Goal: Task Accomplishment & Management: Manage account settings

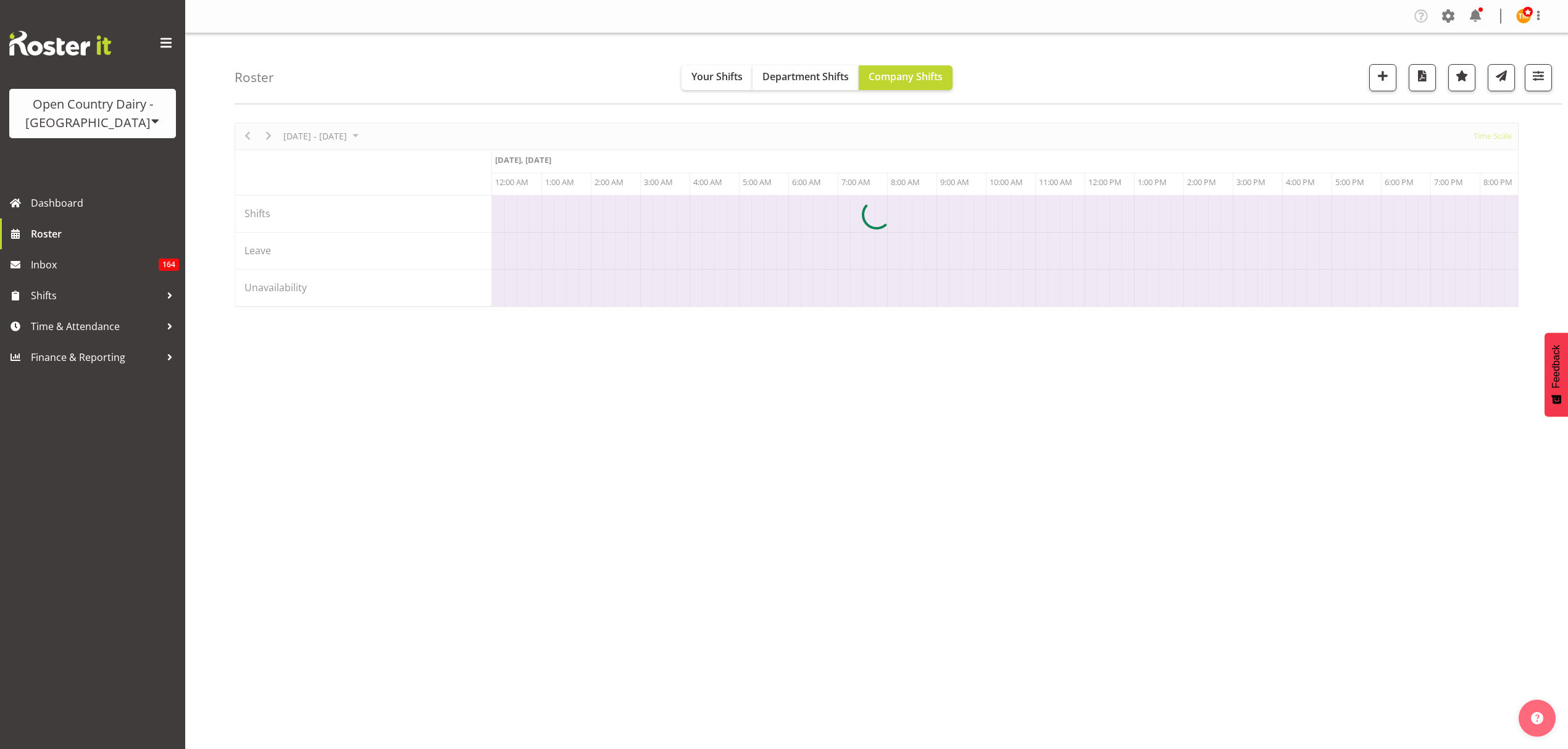
scroll to position [0, 1185]
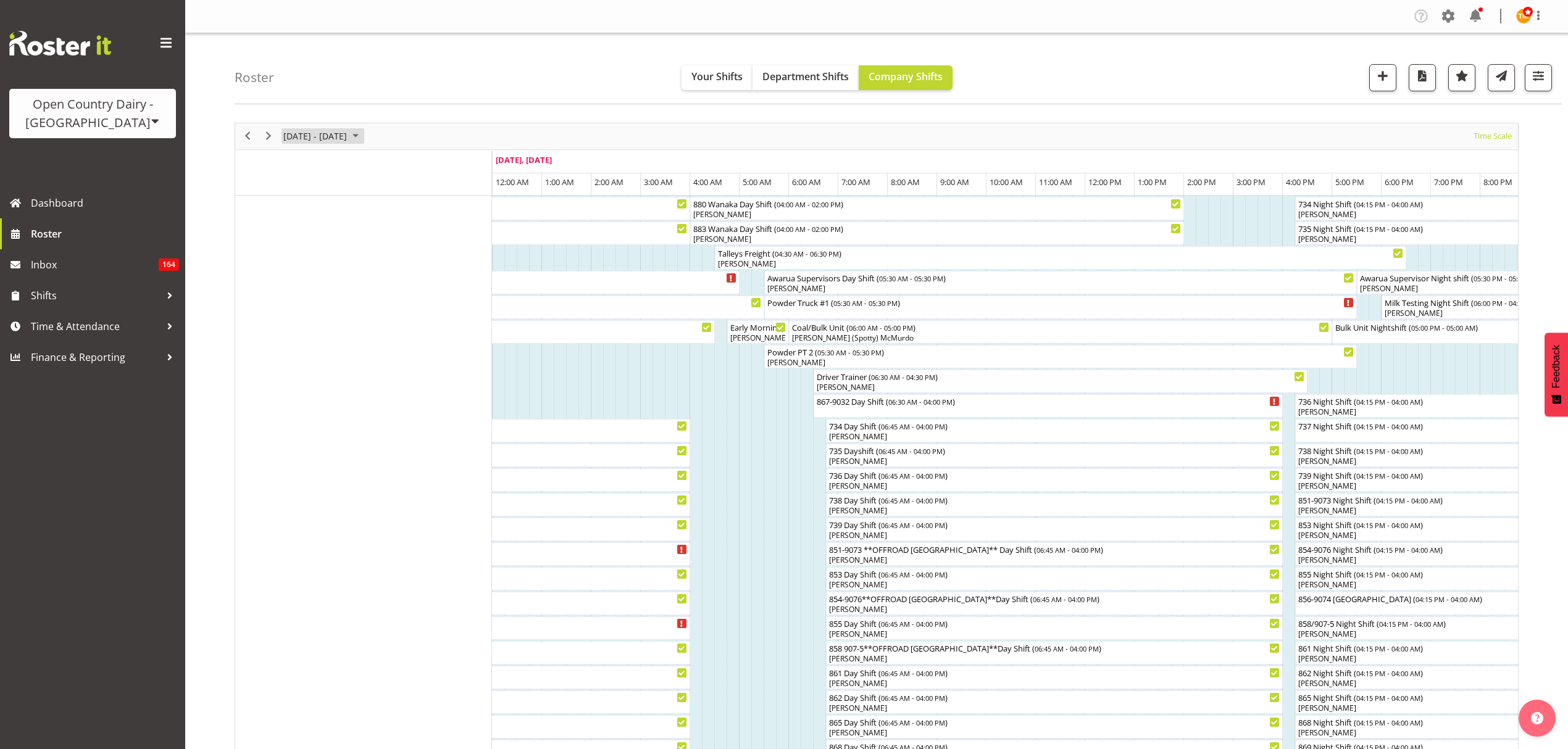
click at [290, 132] on span "[DATE] - [DATE]" at bounding box center [315, 136] width 66 height 15
click at [414, 166] on span "next month" at bounding box center [413, 167] width 22 height 23
click at [314, 275] on span "21" at bounding box center [316, 272] width 18 height 18
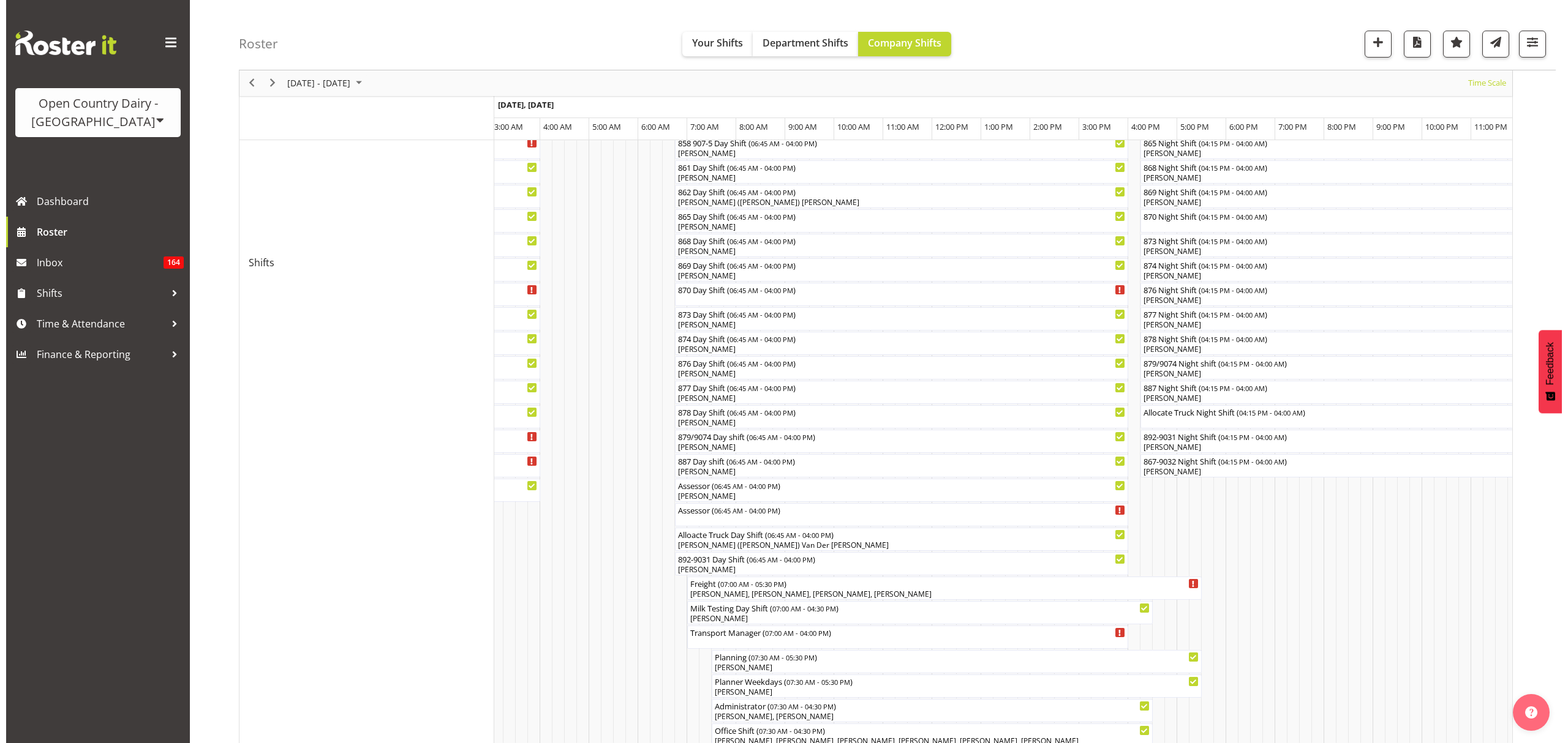
scroll to position [423, 0]
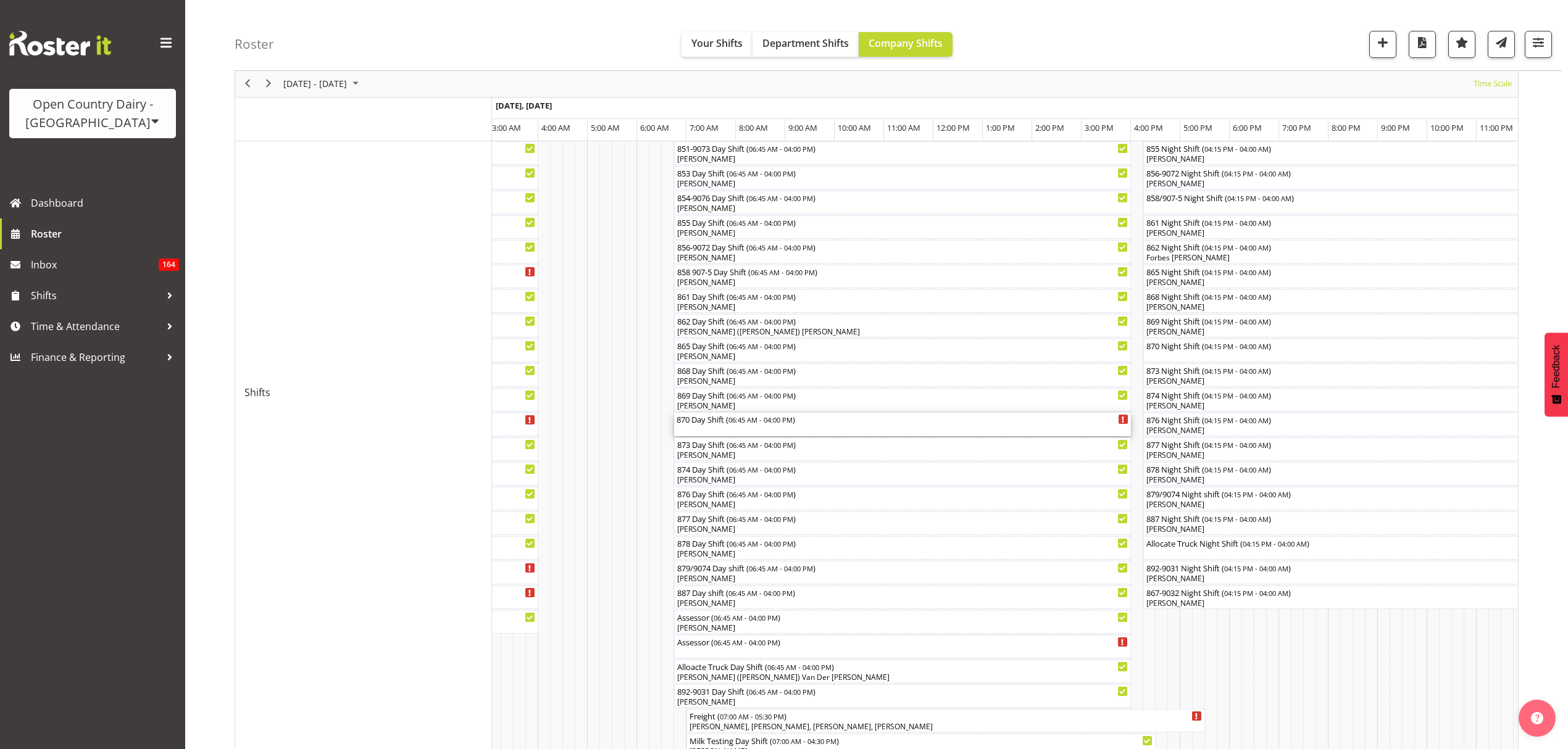
click at [749, 425] on div "870 Day Shift ( 06:45 AM - 04:00 PM )" at bounding box center [903, 424] width 452 height 23
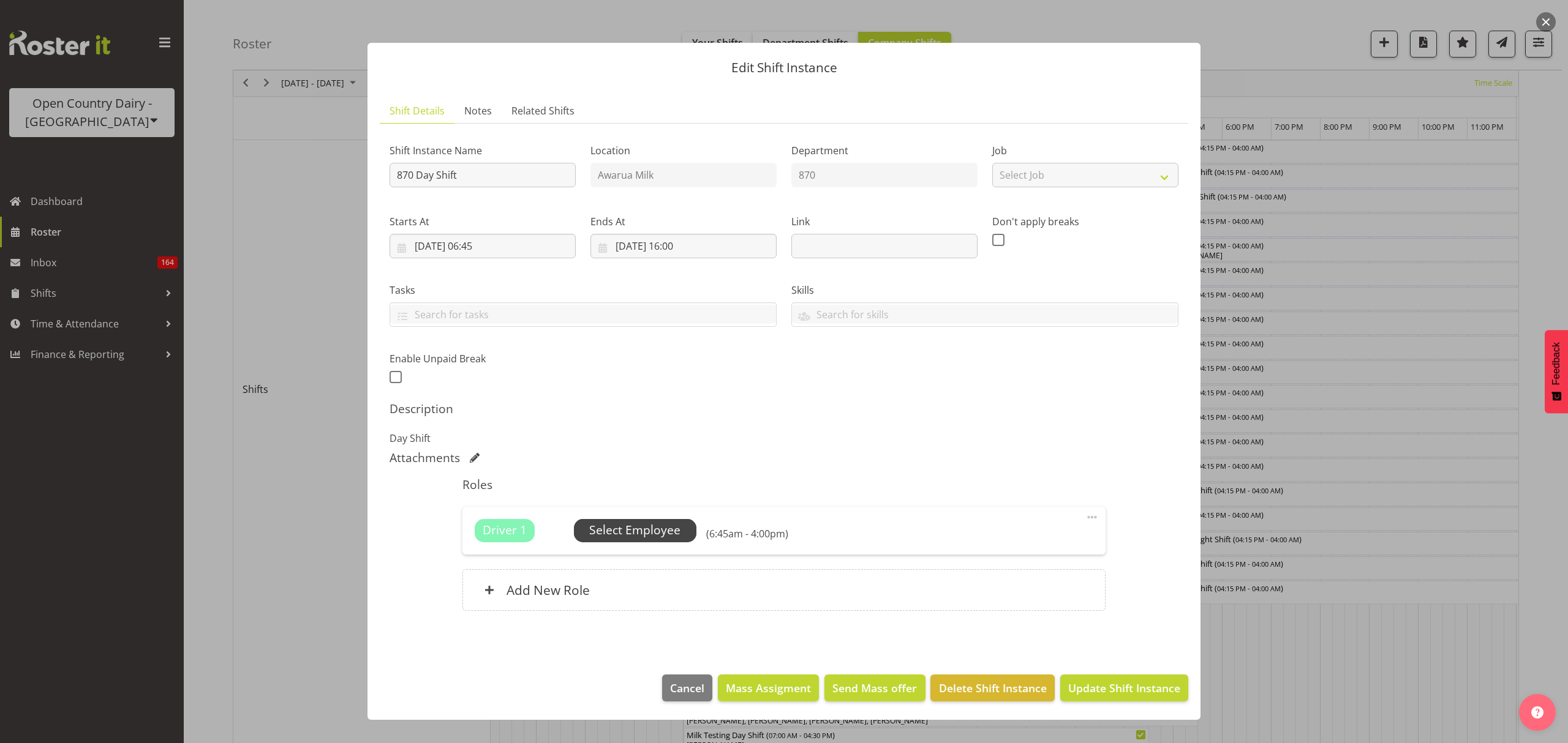
click at [644, 525] on span "Select Employee" at bounding box center [635, 530] width 91 height 18
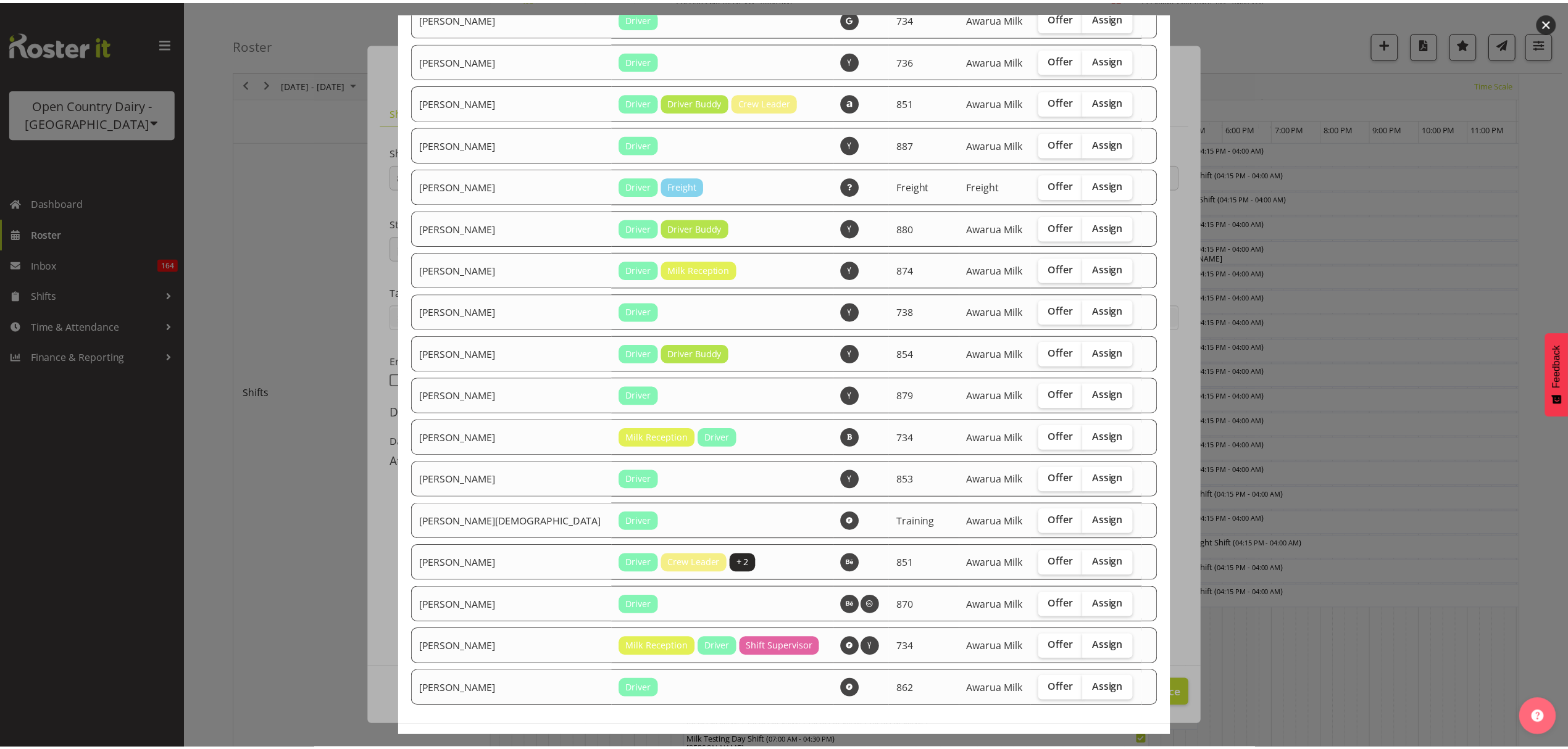
scroll to position [815, 0]
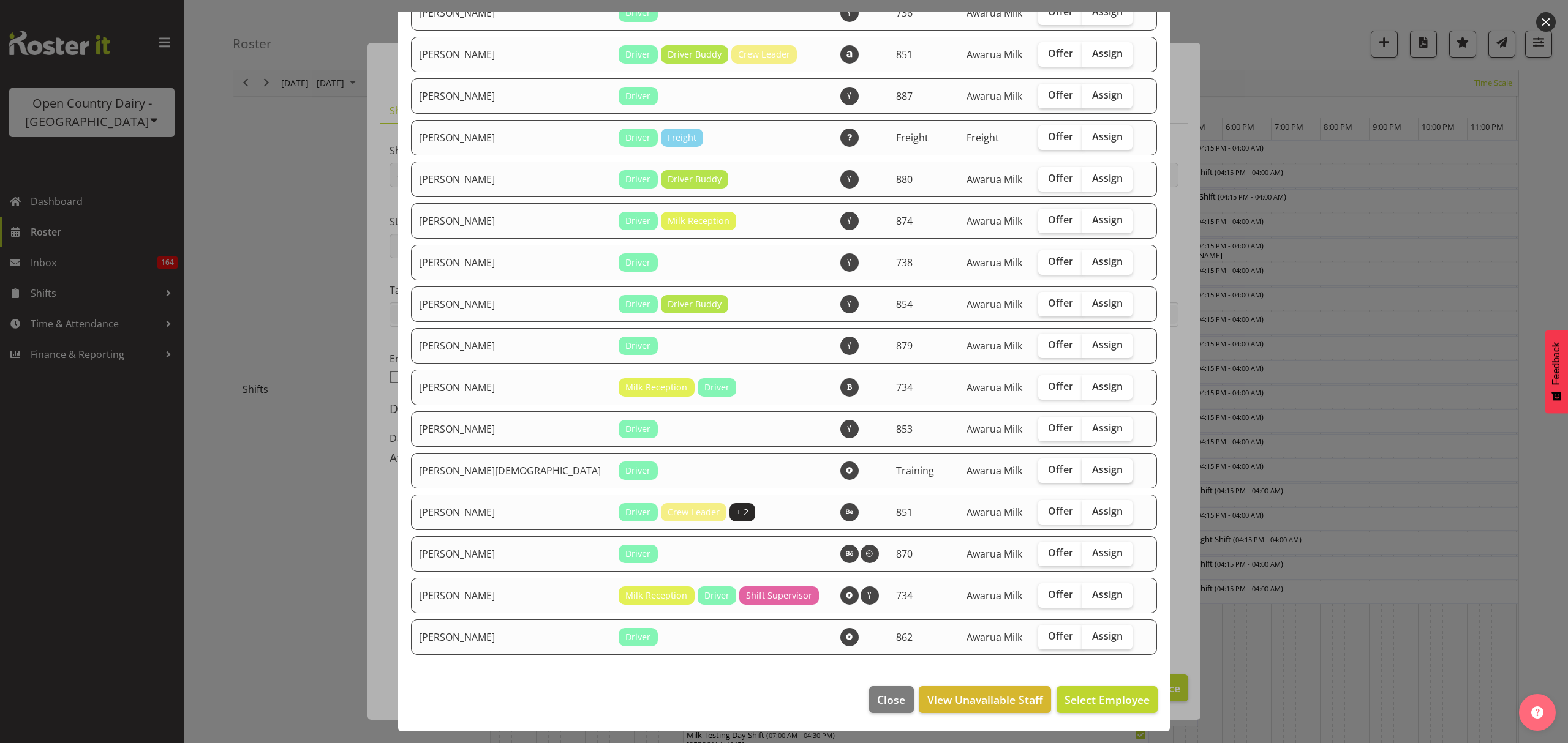
click at [1093, 469] on span "Assign" at bounding box center [1108, 469] width 30 height 12
click at [1086, 469] on input "Assign" at bounding box center [1086, 470] width 8 height 8
checkbox input "true"
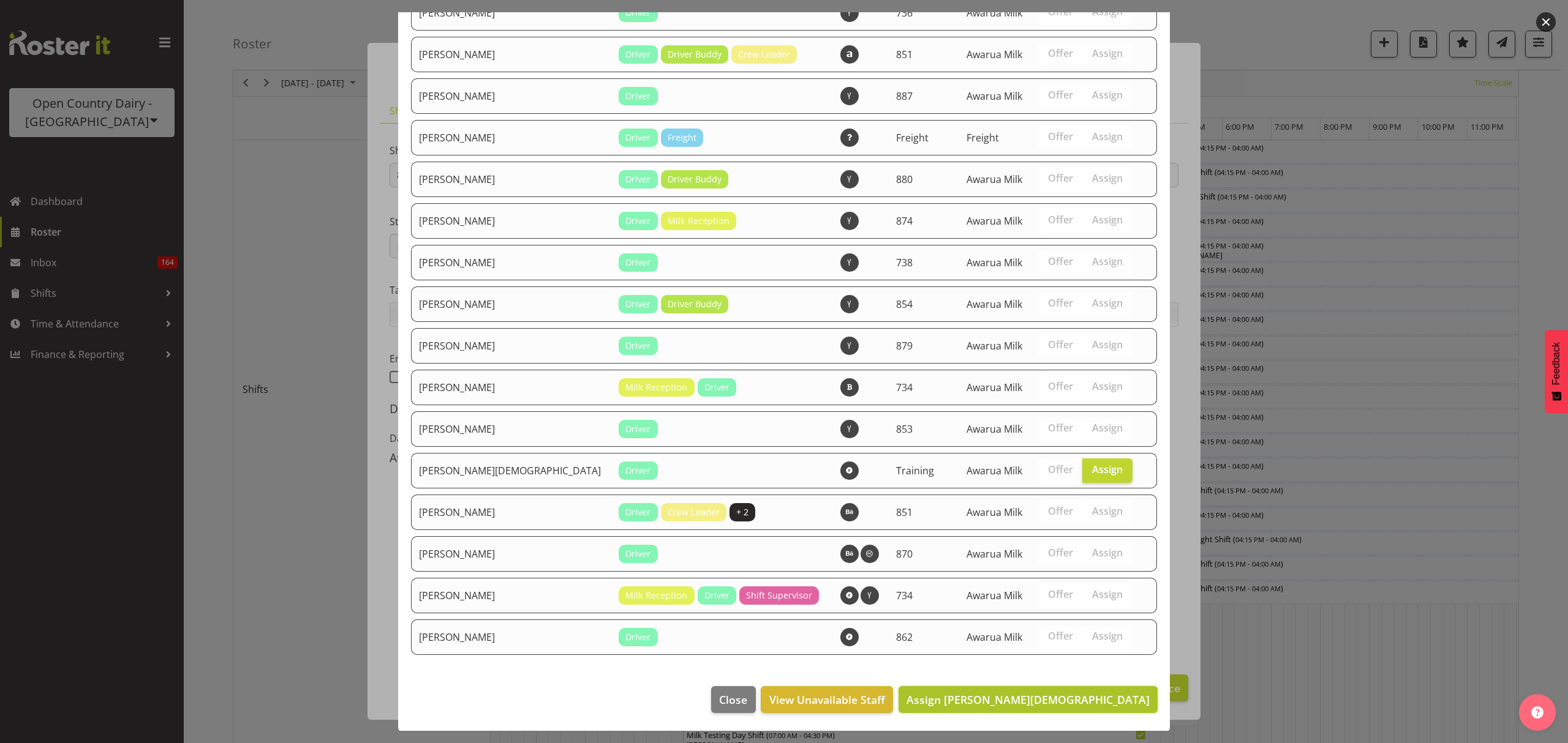
click at [1105, 693] on span "Assign [PERSON_NAME][DEMOGRAPHIC_DATA]" at bounding box center [1028, 700] width 243 height 14
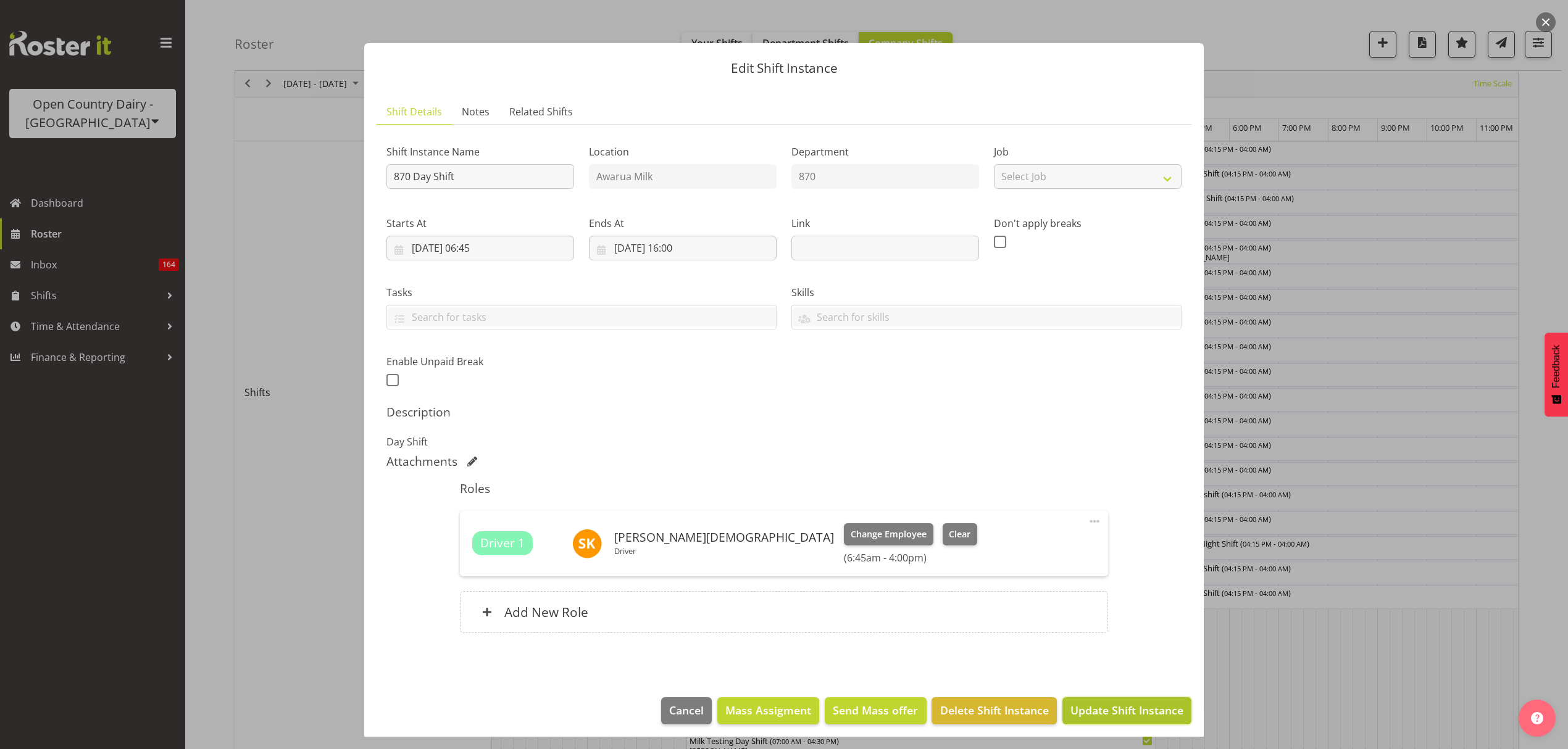
click at [1122, 718] on span "Update Shift Instance" at bounding box center [1127, 710] width 113 height 16
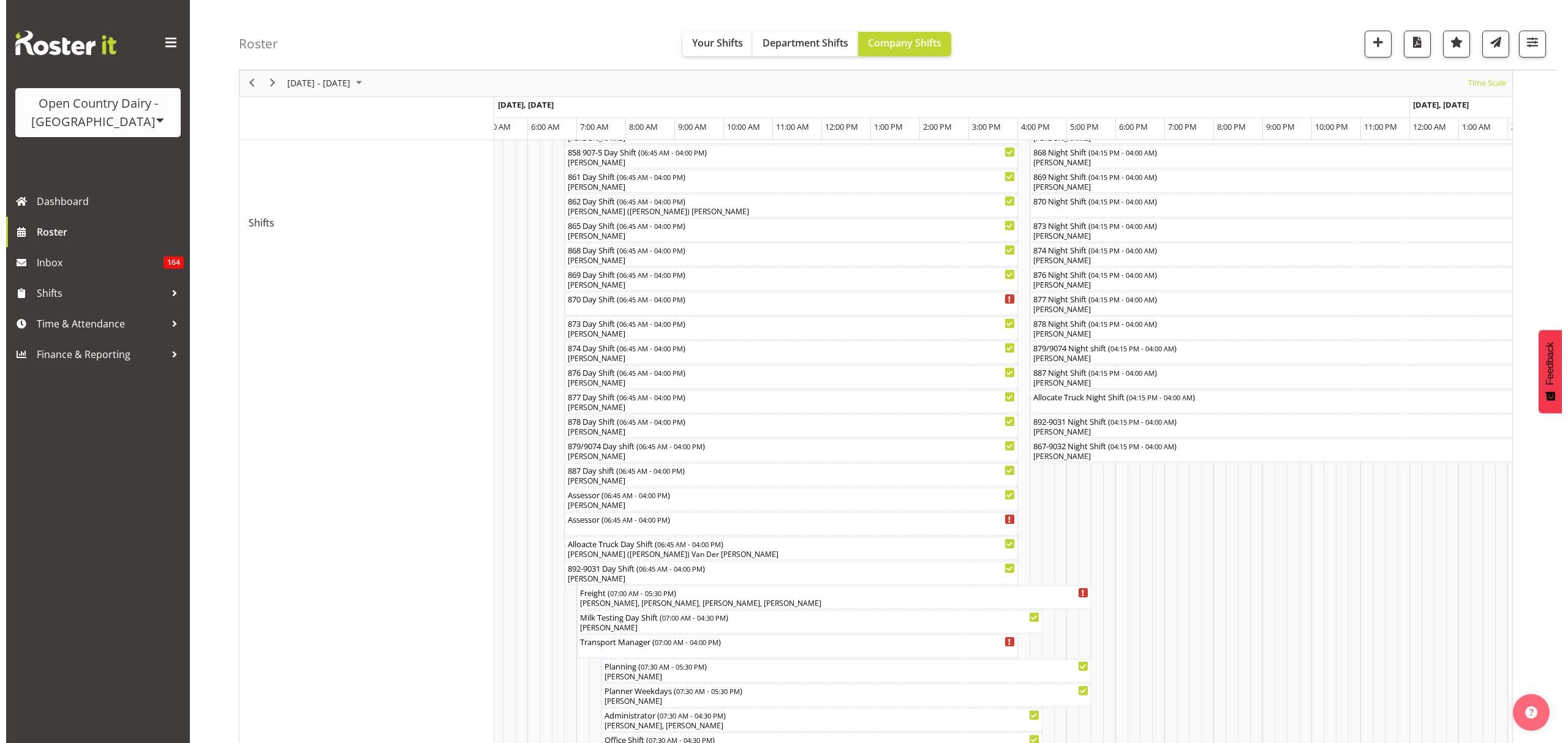
scroll to position [586, 0]
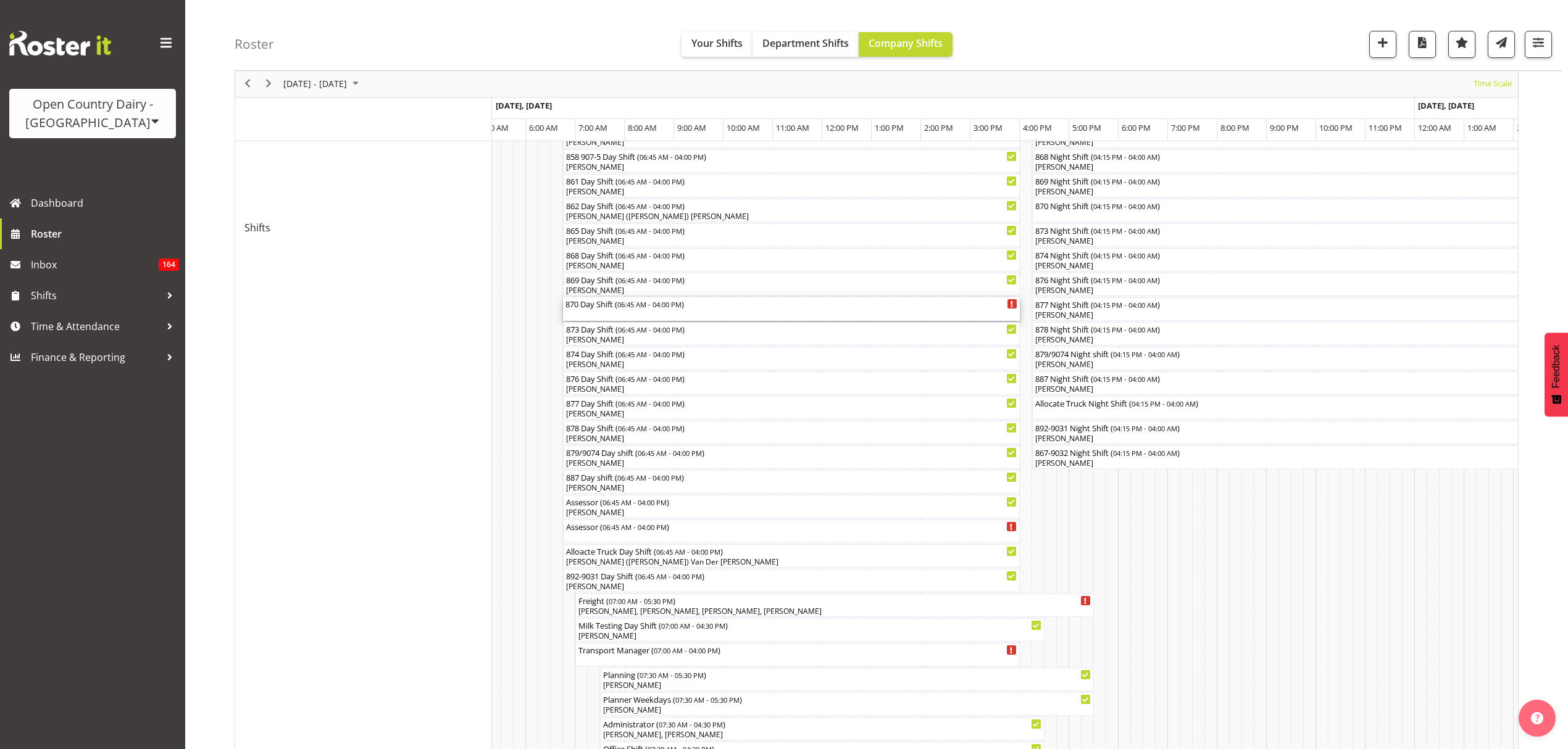
click at [616, 313] on div "870 Day Shift ( 06:45 AM - 04:00 PM )" at bounding box center [792, 309] width 452 height 23
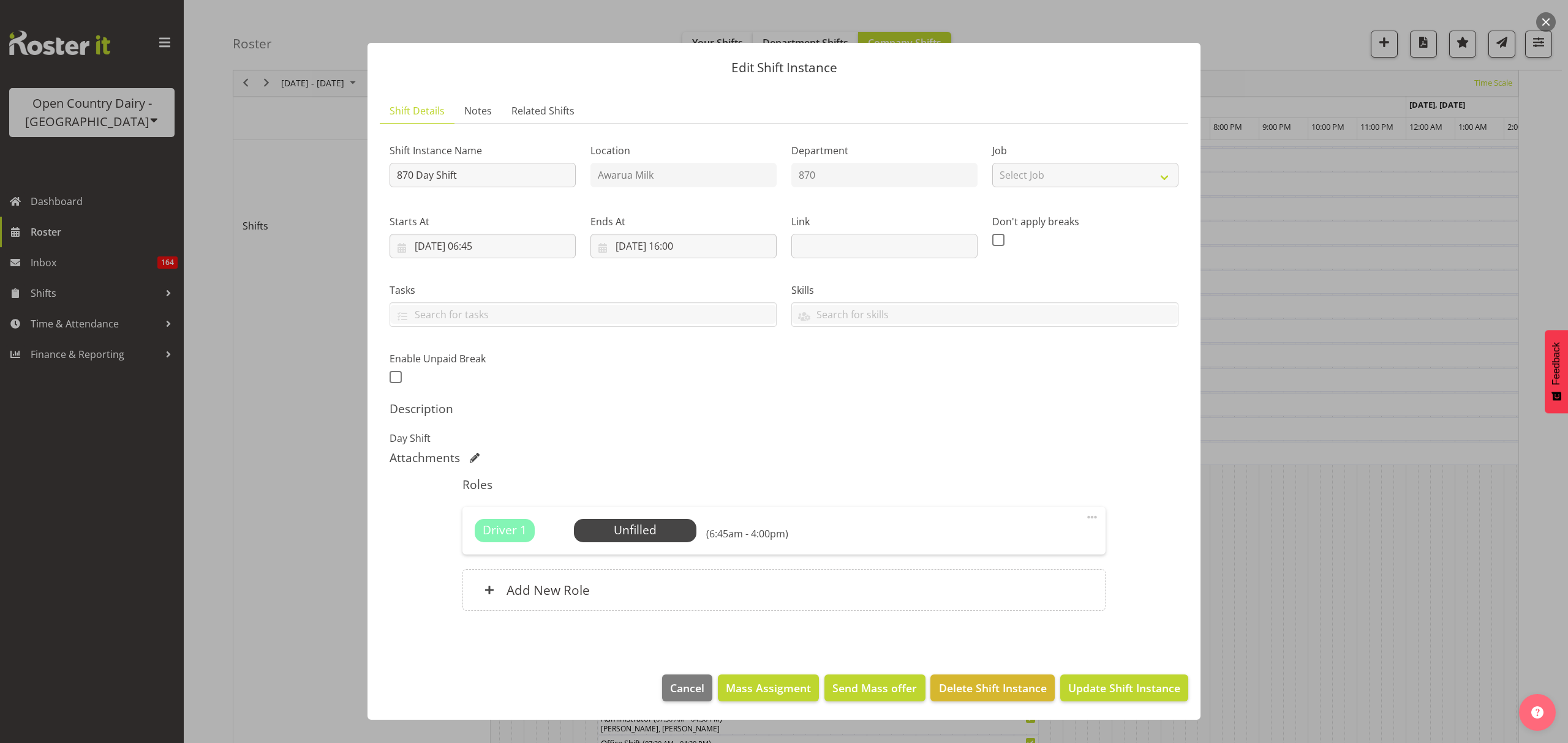
click at [643, 517] on div "Driver 1 Unfilled Select Employee (6:45am - 4:00pm) Edit Cover Role Delete" at bounding box center [784, 531] width 643 height 48
click at [644, 524] on span "Select Employee" at bounding box center [635, 530] width 91 height 18
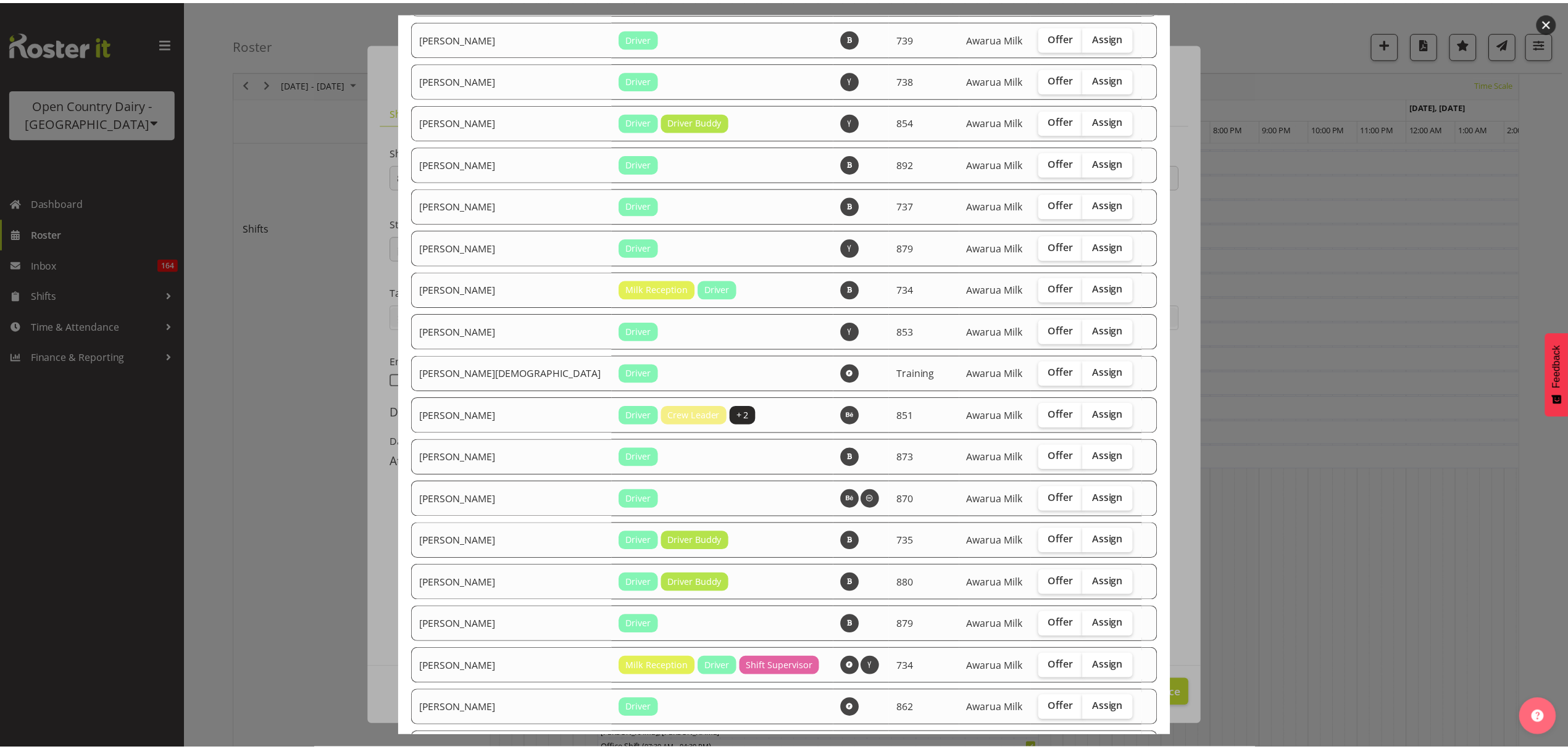
scroll to position [1697, 0]
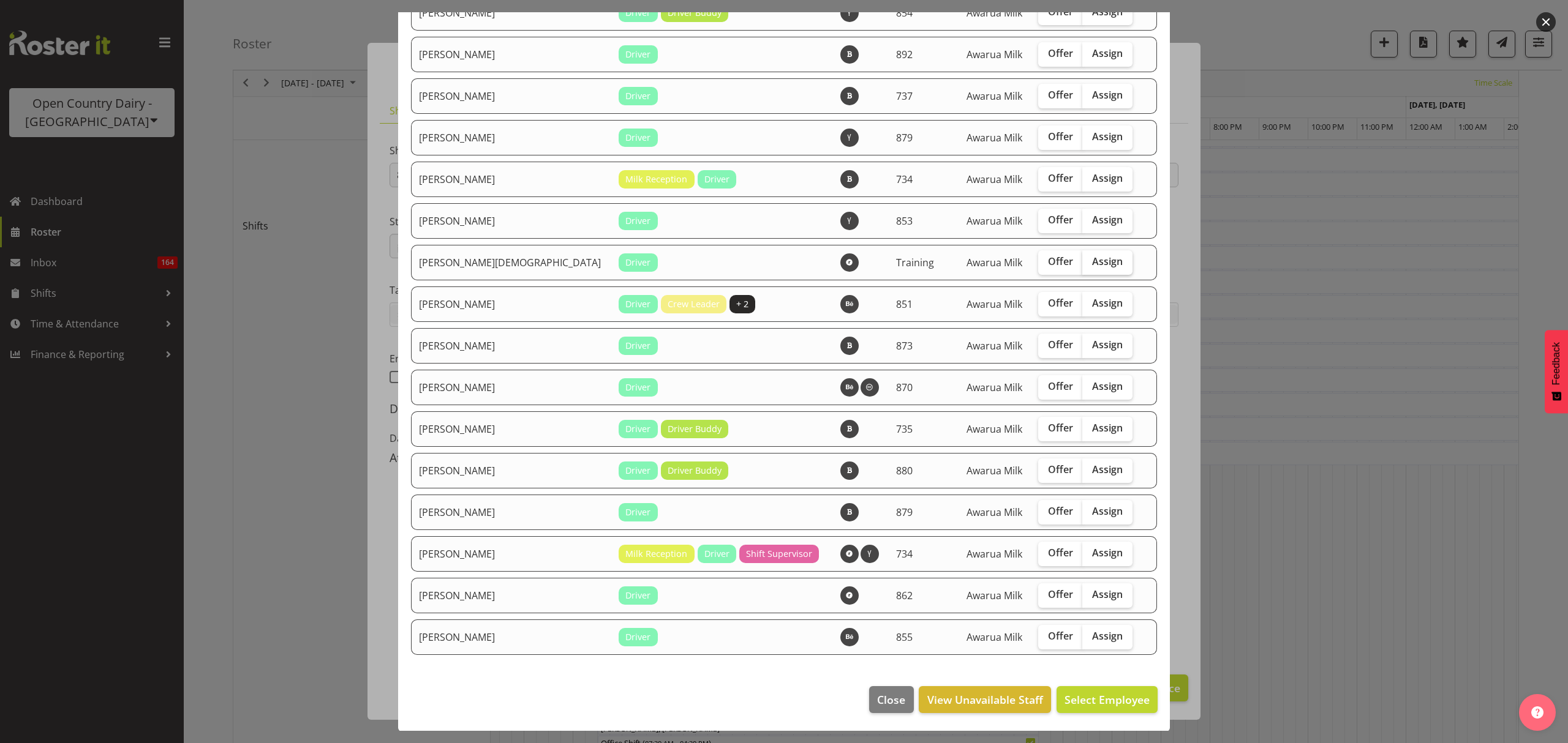
click at [1097, 263] on label "Assign" at bounding box center [1107, 262] width 50 height 25
click at [1090, 263] on input "Assign" at bounding box center [1086, 261] width 8 height 8
checkbox input "true"
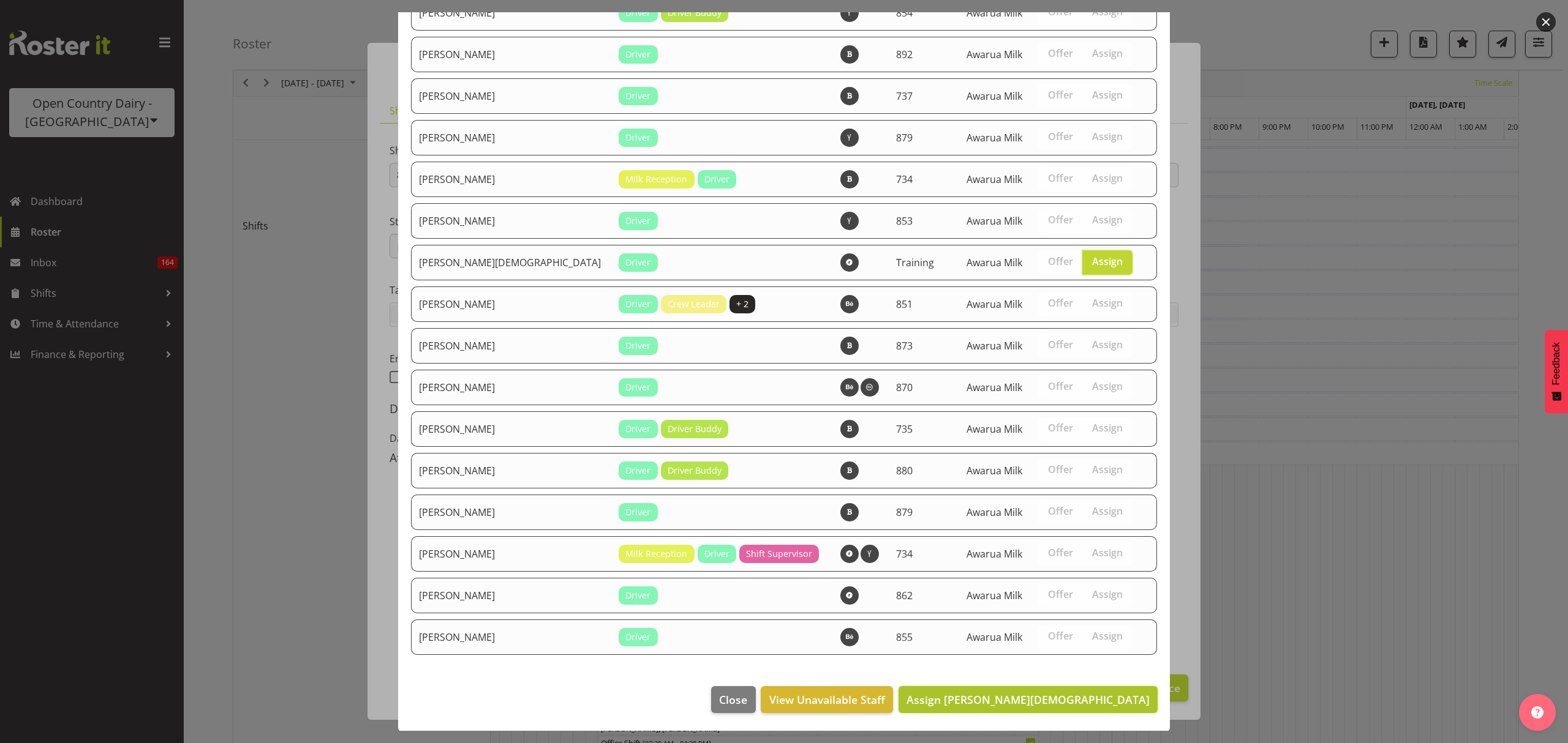
click at [1066, 701] on span "Assign [PERSON_NAME][DEMOGRAPHIC_DATA]" at bounding box center [1028, 700] width 243 height 14
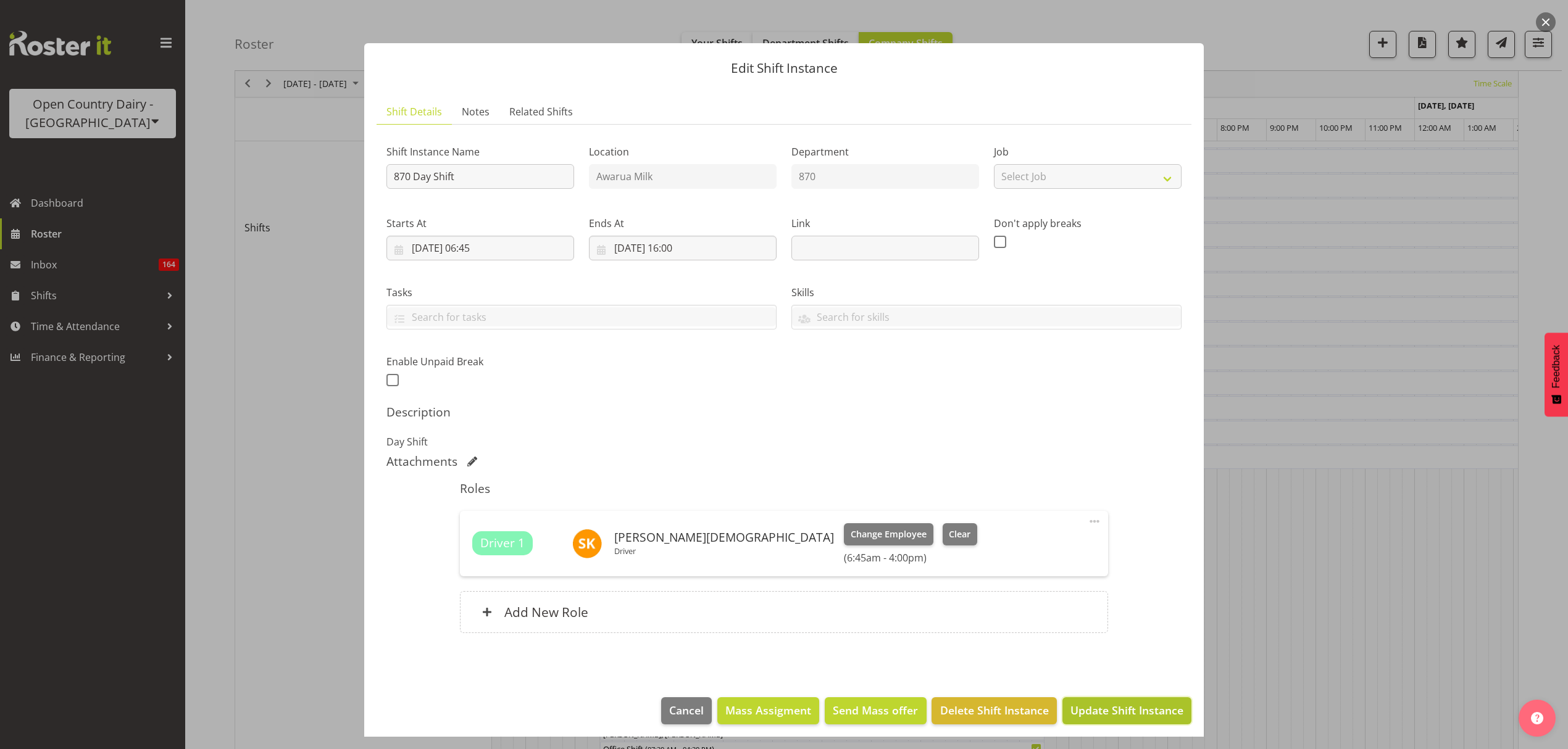
click at [1127, 714] on span "Update Shift Instance" at bounding box center [1127, 710] width 113 height 16
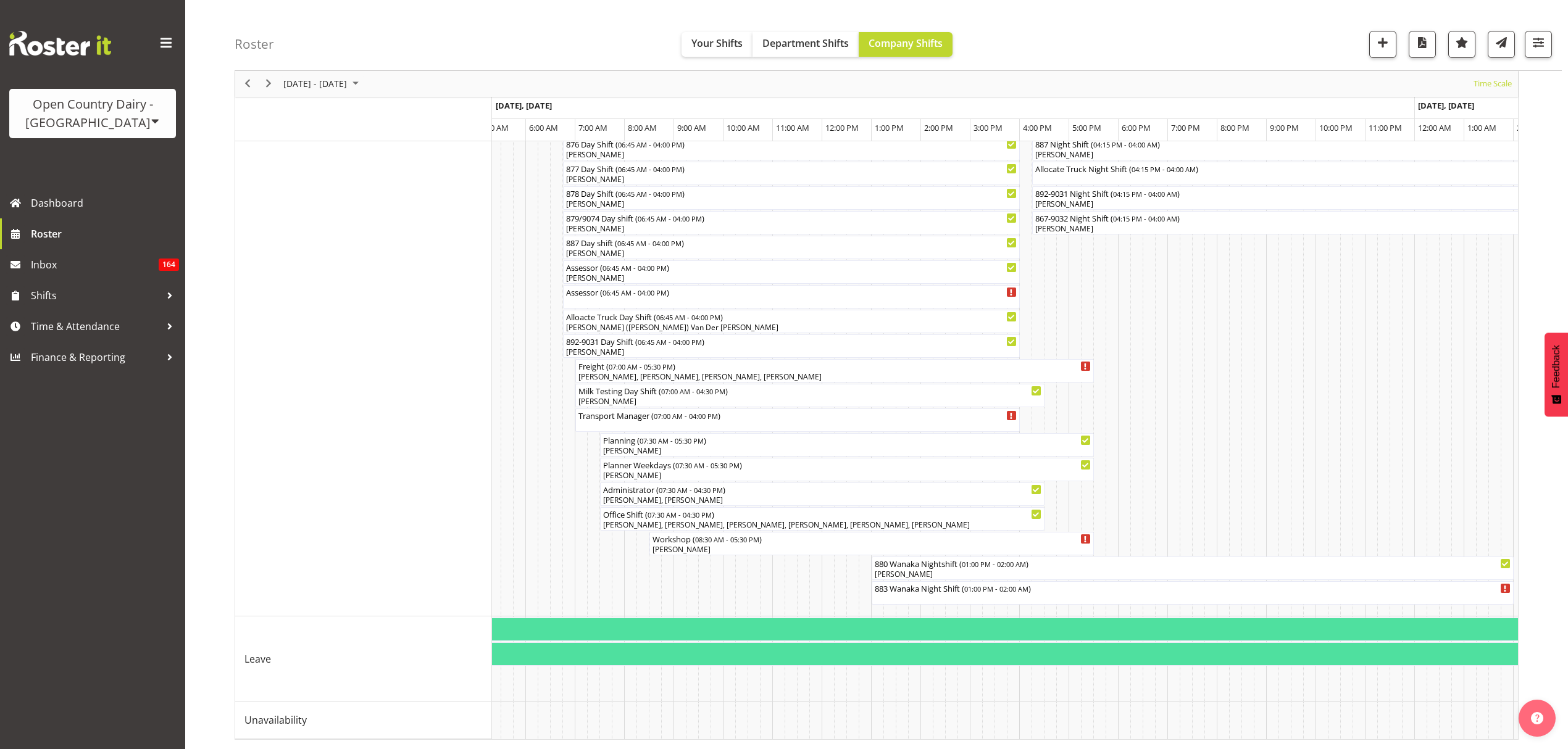
scroll to position [837, 0]
click at [529, 102] on span "[DATE], [DATE]" at bounding box center [524, 105] width 56 height 11
click at [326, 87] on span "[DATE] - [DATE]" at bounding box center [315, 84] width 66 height 15
click at [390, 117] on span "previous month" at bounding box center [391, 115] width 22 height 23
click at [317, 223] on span "23" at bounding box center [316, 220] width 18 height 18
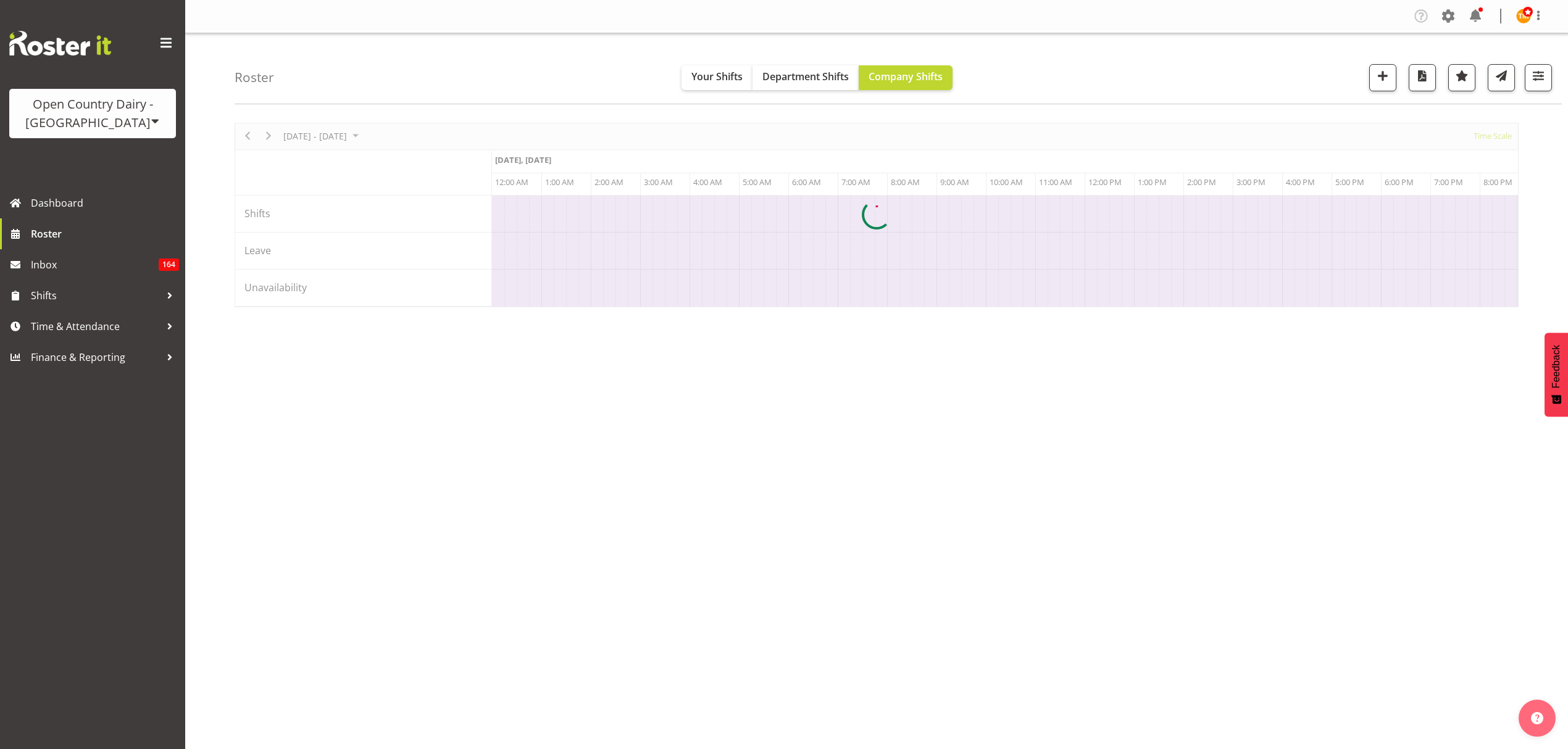
scroll to position [0, 1185]
